Goal: Information Seeking & Learning: Learn about a topic

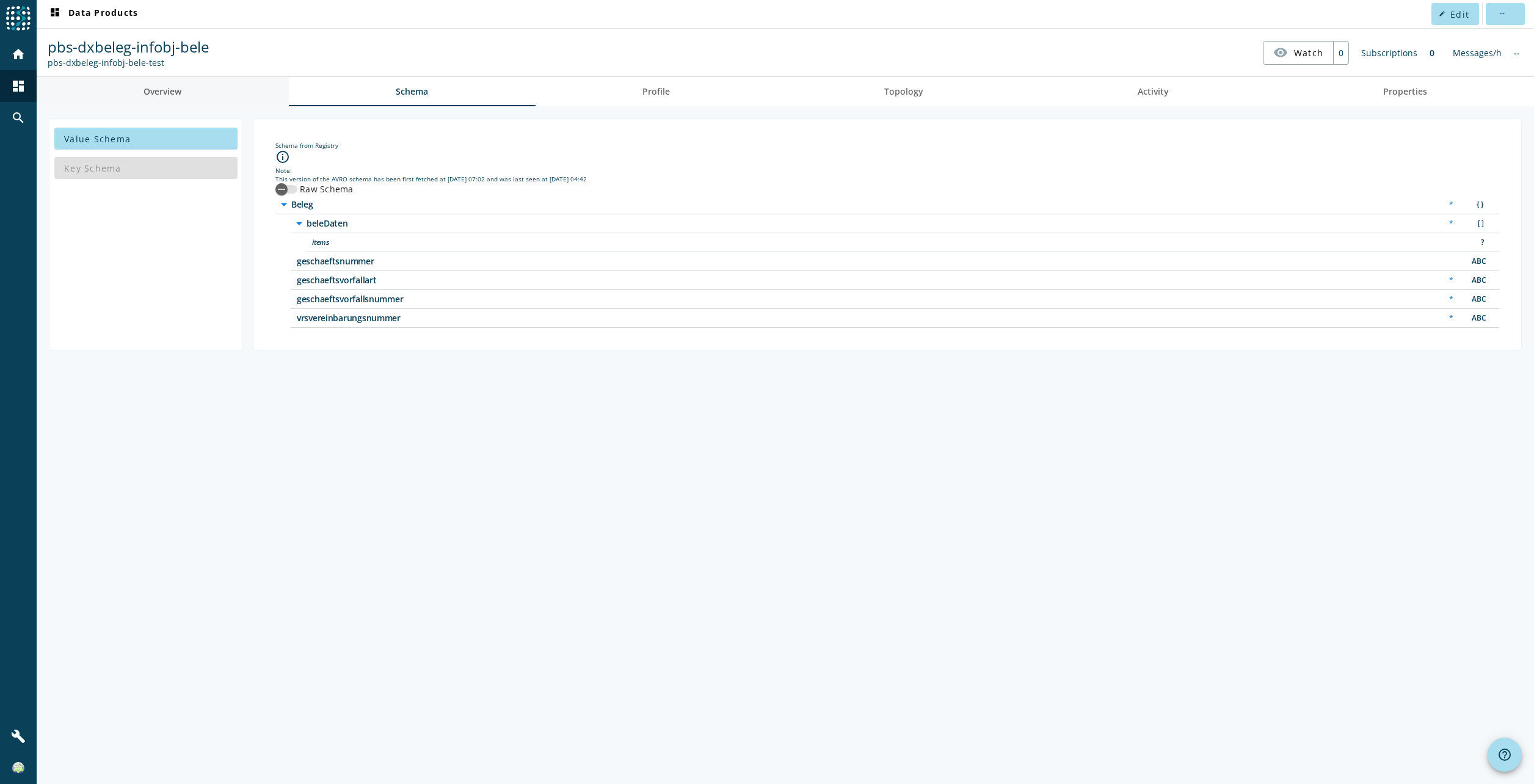
click at [166, 94] on span "Overview" at bounding box center [163, 92] width 38 height 9
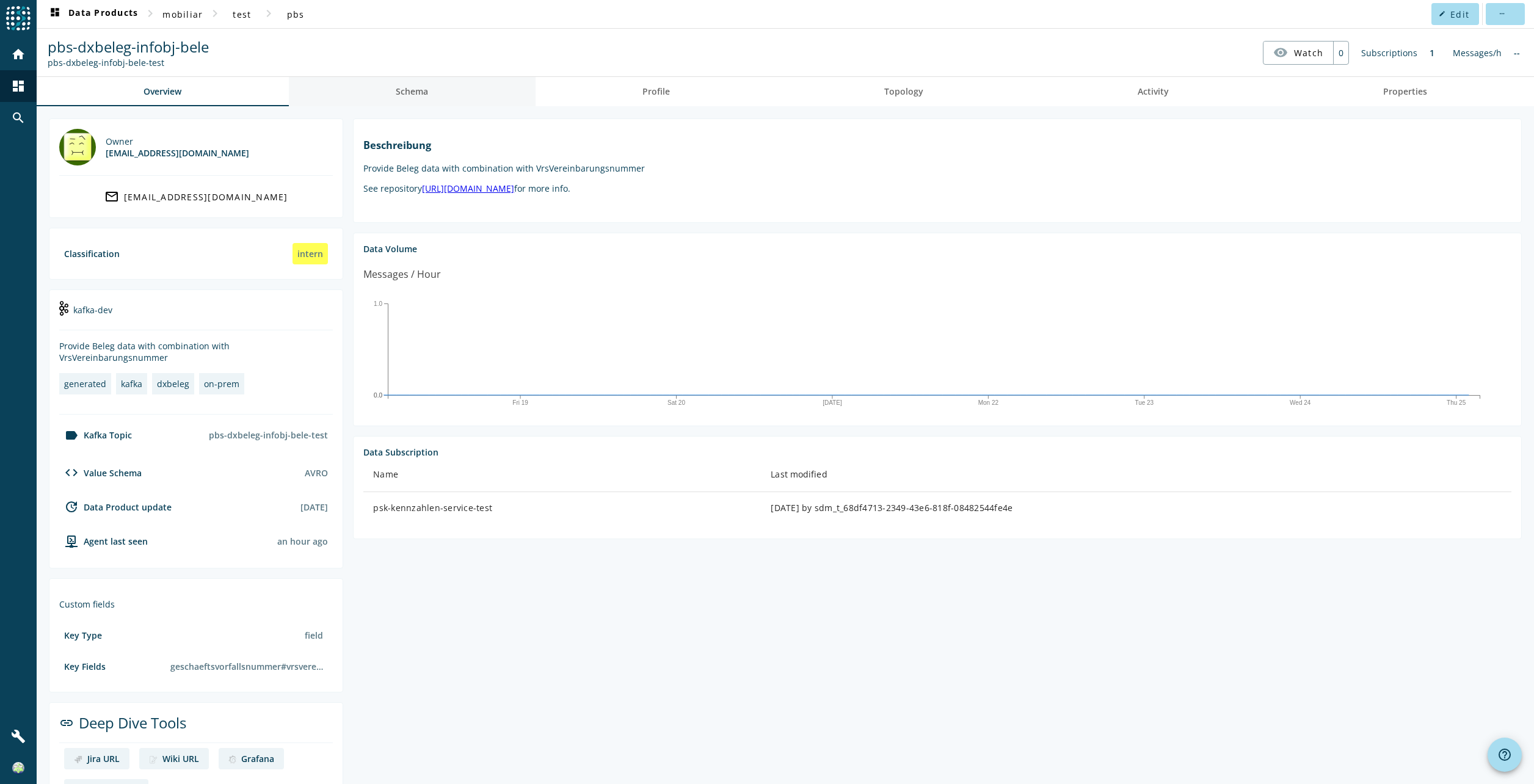
click at [416, 93] on span "Schema" at bounding box center [412, 92] width 32 height 9
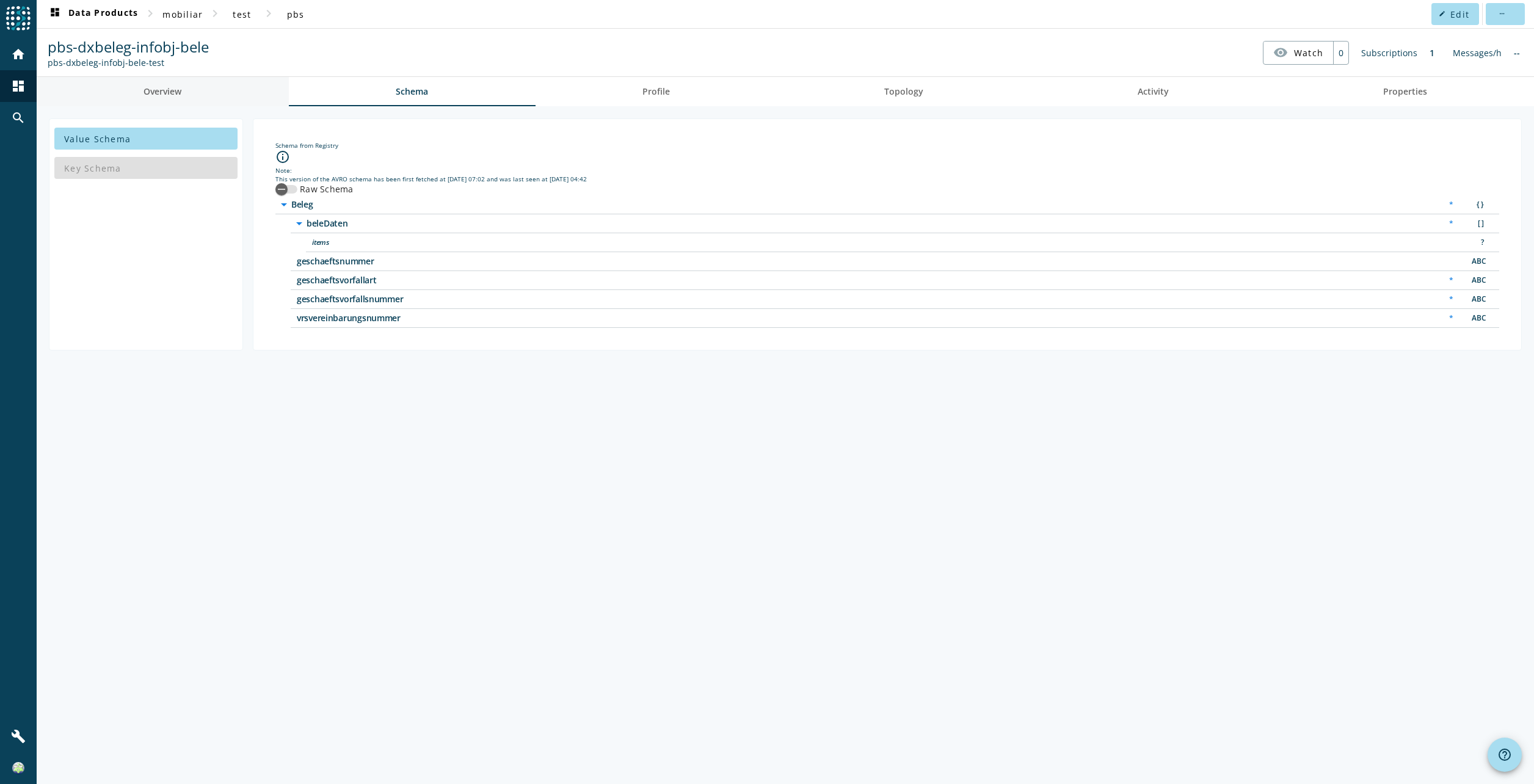
click at [196, 96] on link "Overview" at bounding box center [162, 91] width 252 height 29
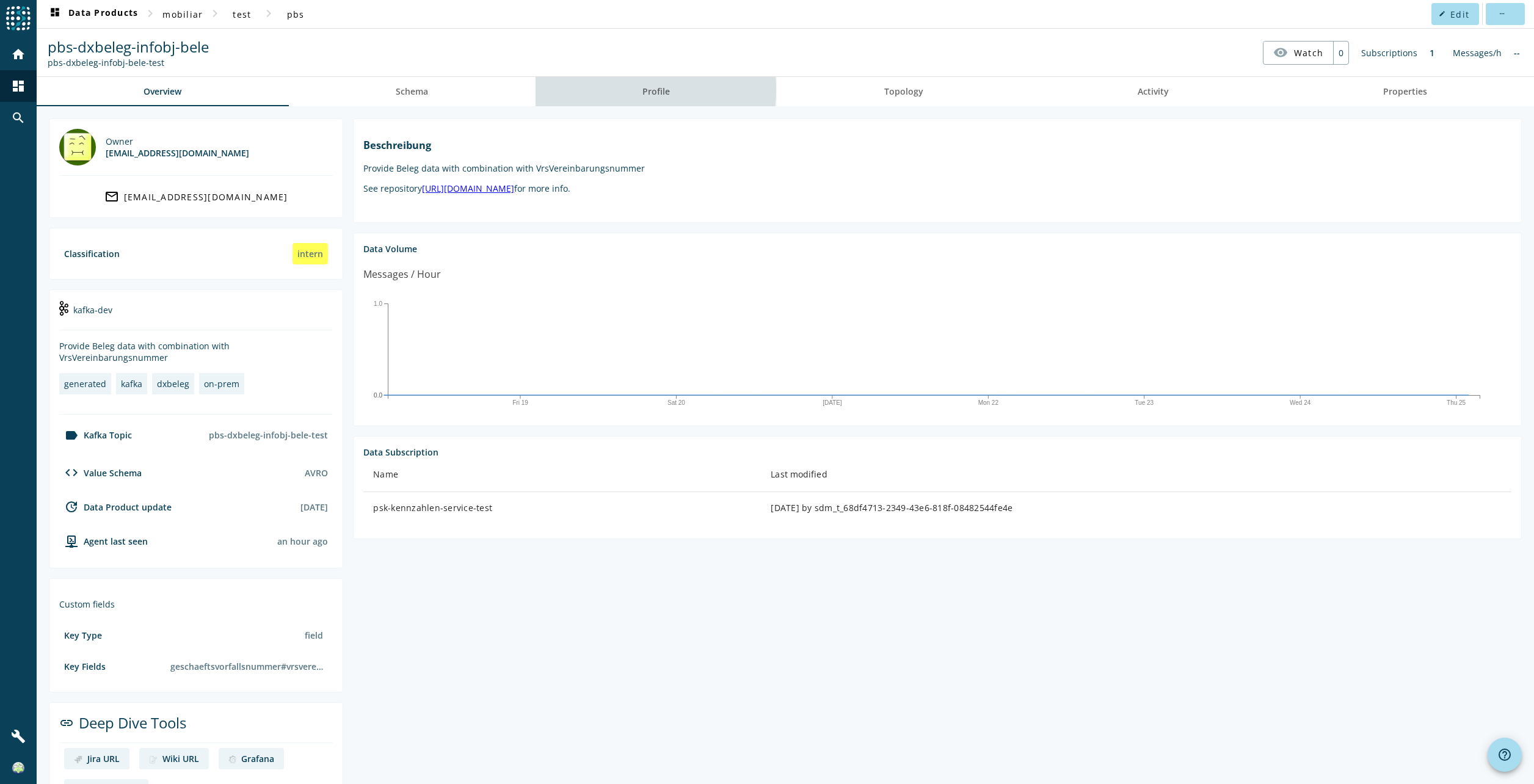
click at [615, 90] on link "Profile" at bounding box center [656, 91] width 242 height 29
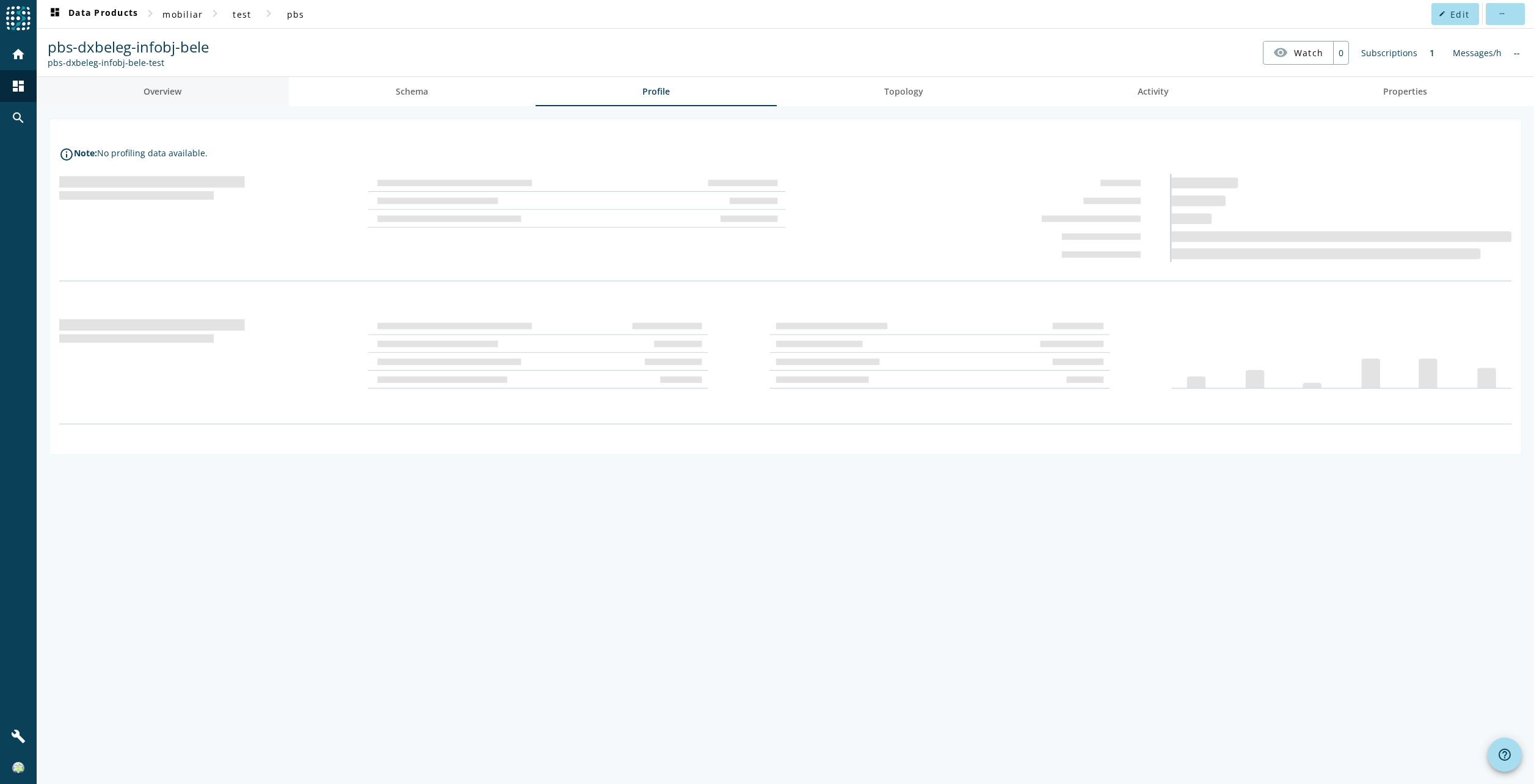
click at [158, 91] on span "Overview" at bounding box center [163, 92] width 38 height 9
